Goal: Task Accomplishment & Management: Complete application form

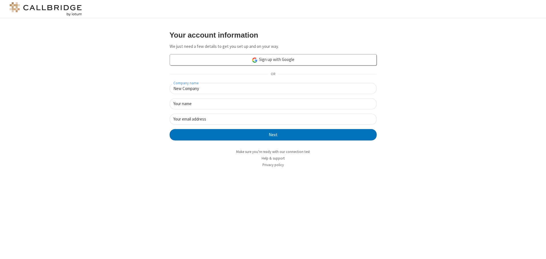
type input "New Company"
type input "New User"
type input "[EMAIL_ADDRESS][DOMAIN_NAME]"
click button "Next" at bounding box center [273, 134] width 207 height 11
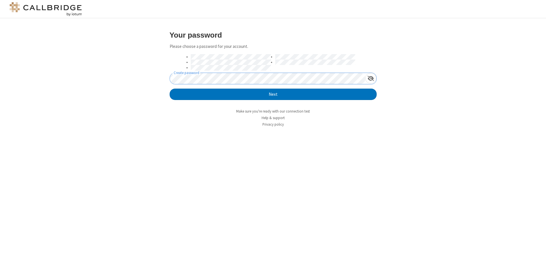
click at [170, 89] on button "Next" at bounding box center [273, 94] width 207 height 11
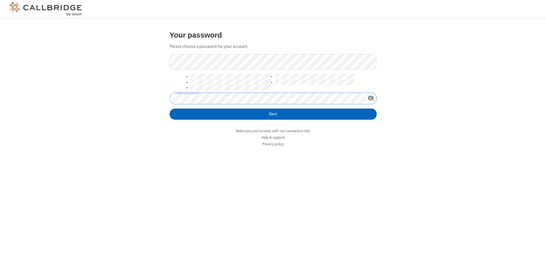
click at [273, 114] on button "Next" at bounding box center [273, 114] width 207 height 11
